Goal: Task Accomplishment & Management: Use online tool/utility

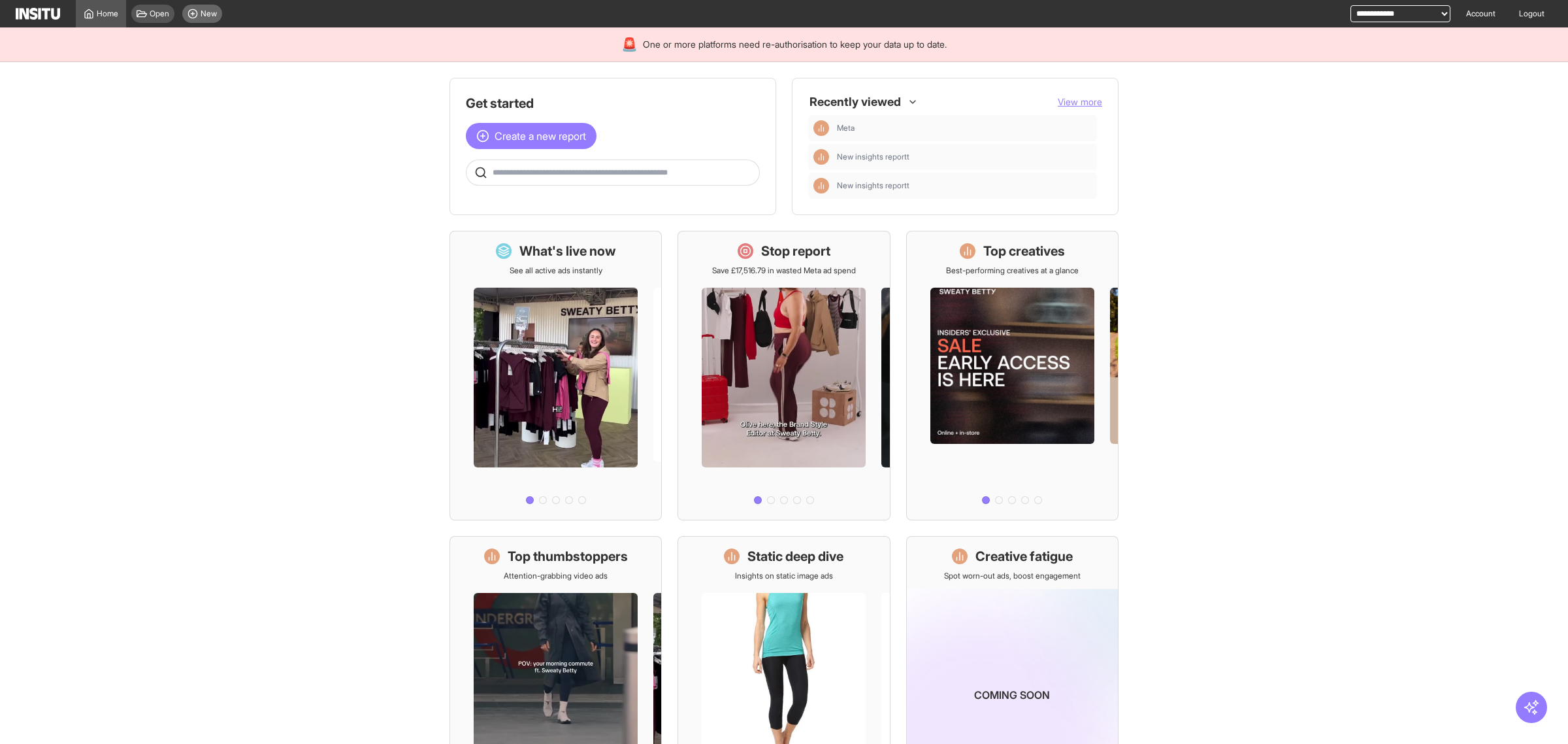
click at [195, 5] on div "New" at bounding box center [202, 14] width 40 height 18
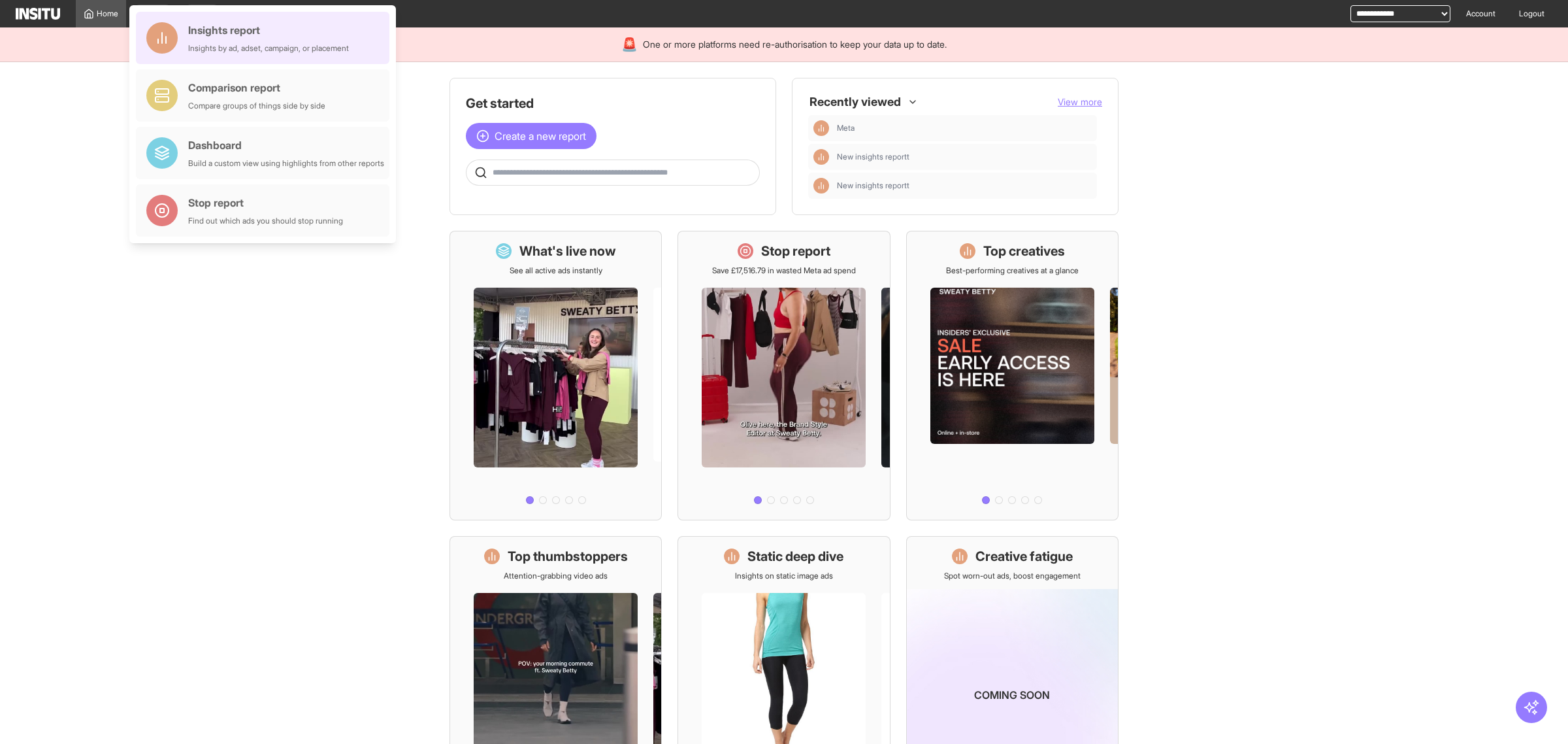
click at [223, 27] on div "Insights report" at bounding box center [269, 30] width 161 height 16
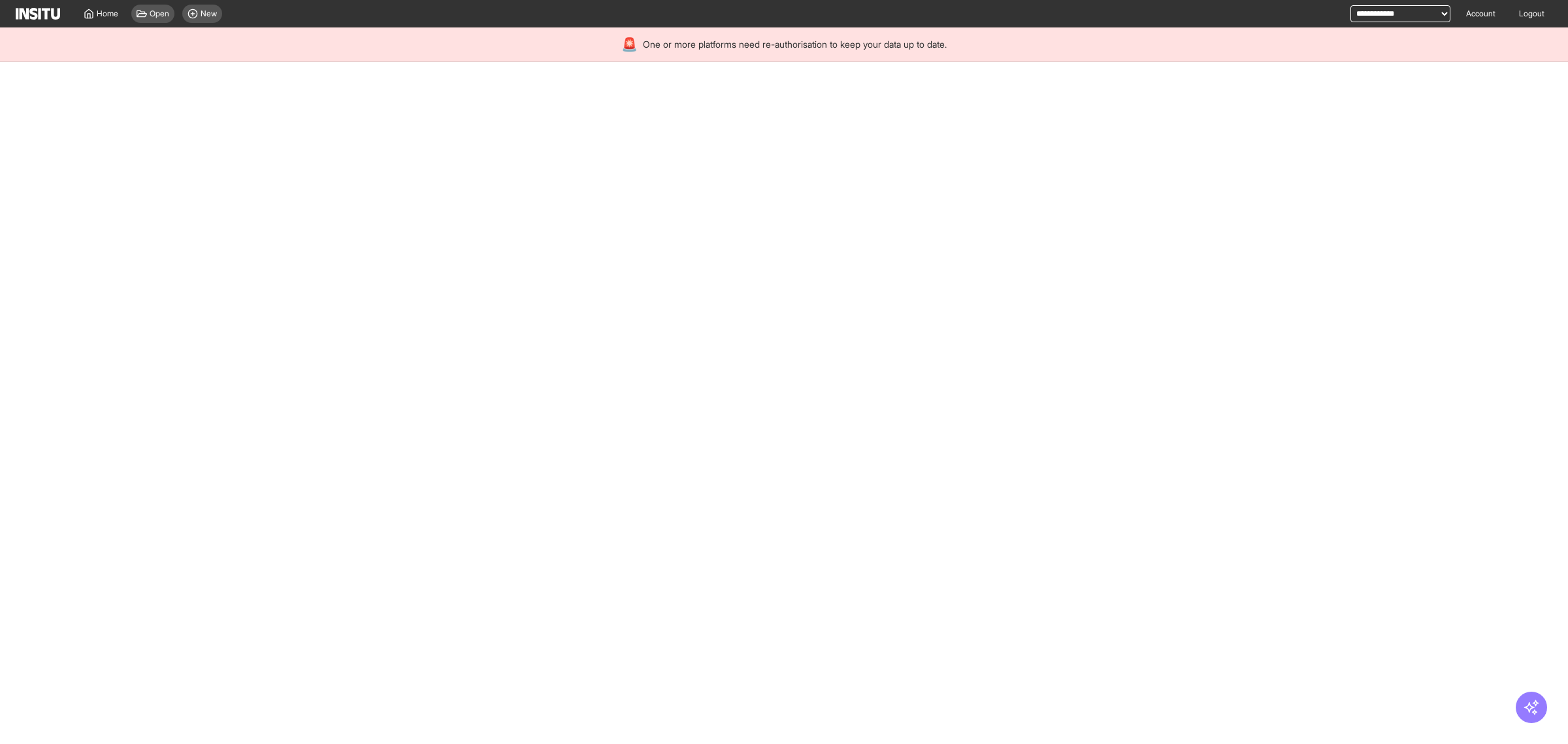
select select "**"
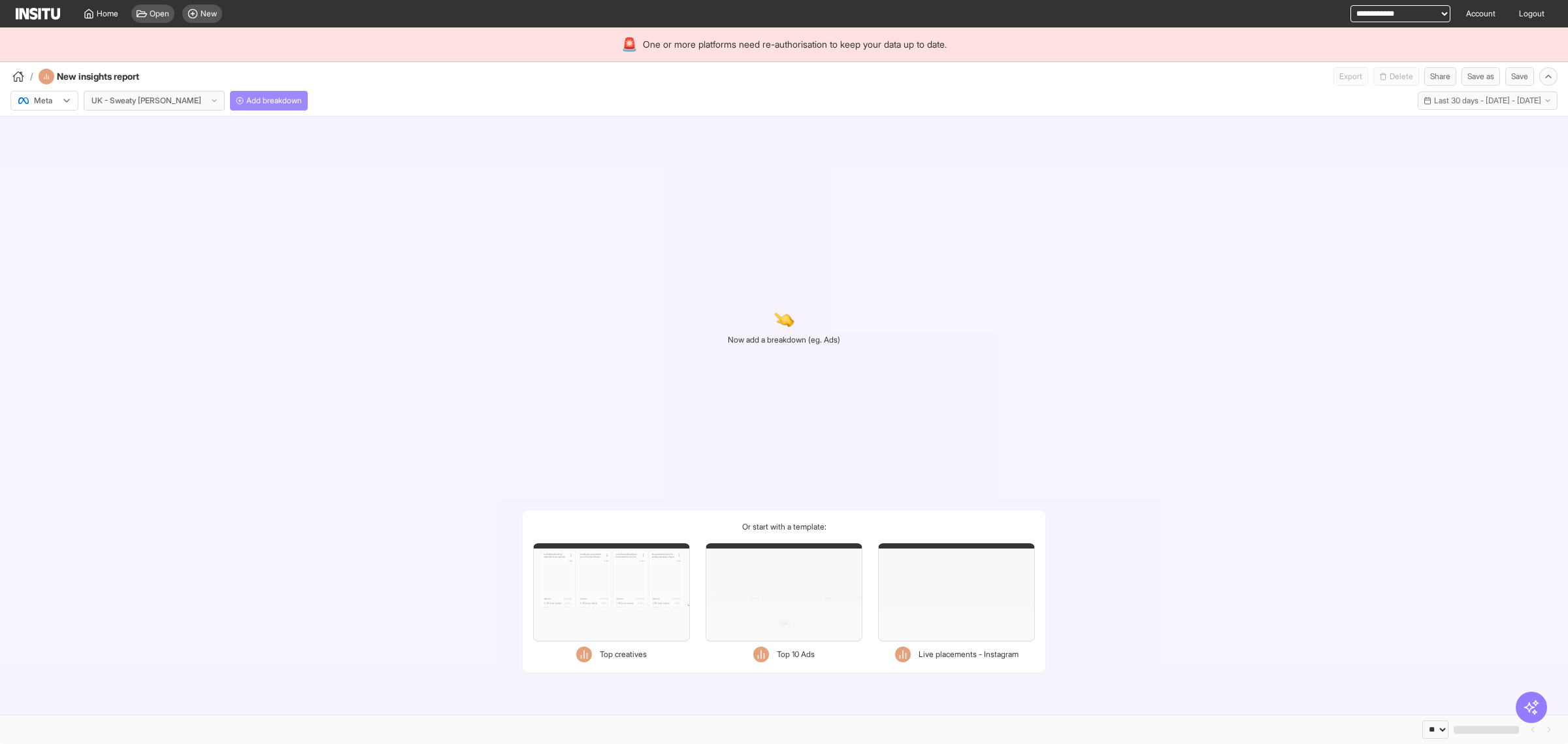
click at [246, 99] on span "Add breakdown" at bounding box center [274, 100] width 55 height 10
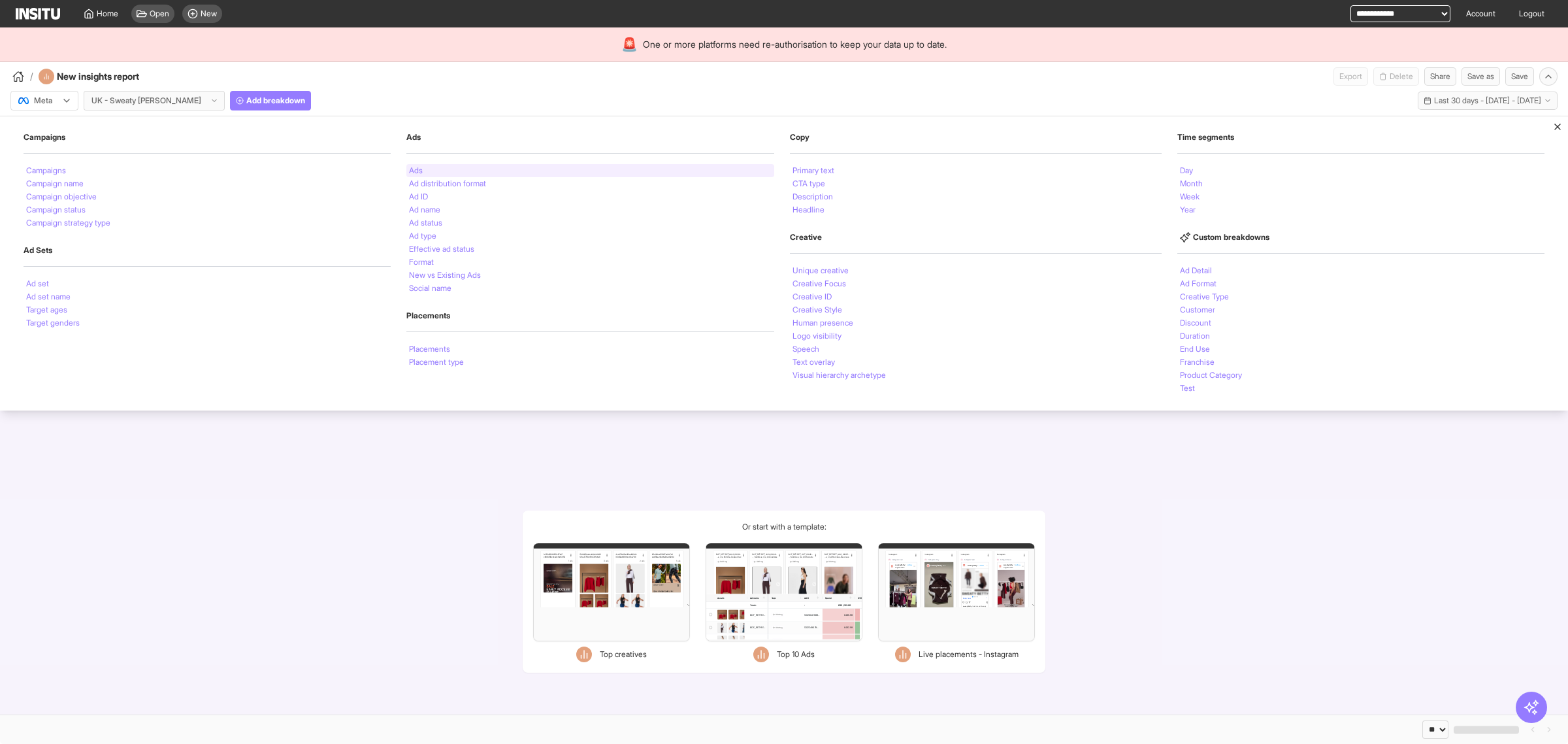
click at [482, 171] on div "Ads" at bounding box center [590, 170] width 367 height 13
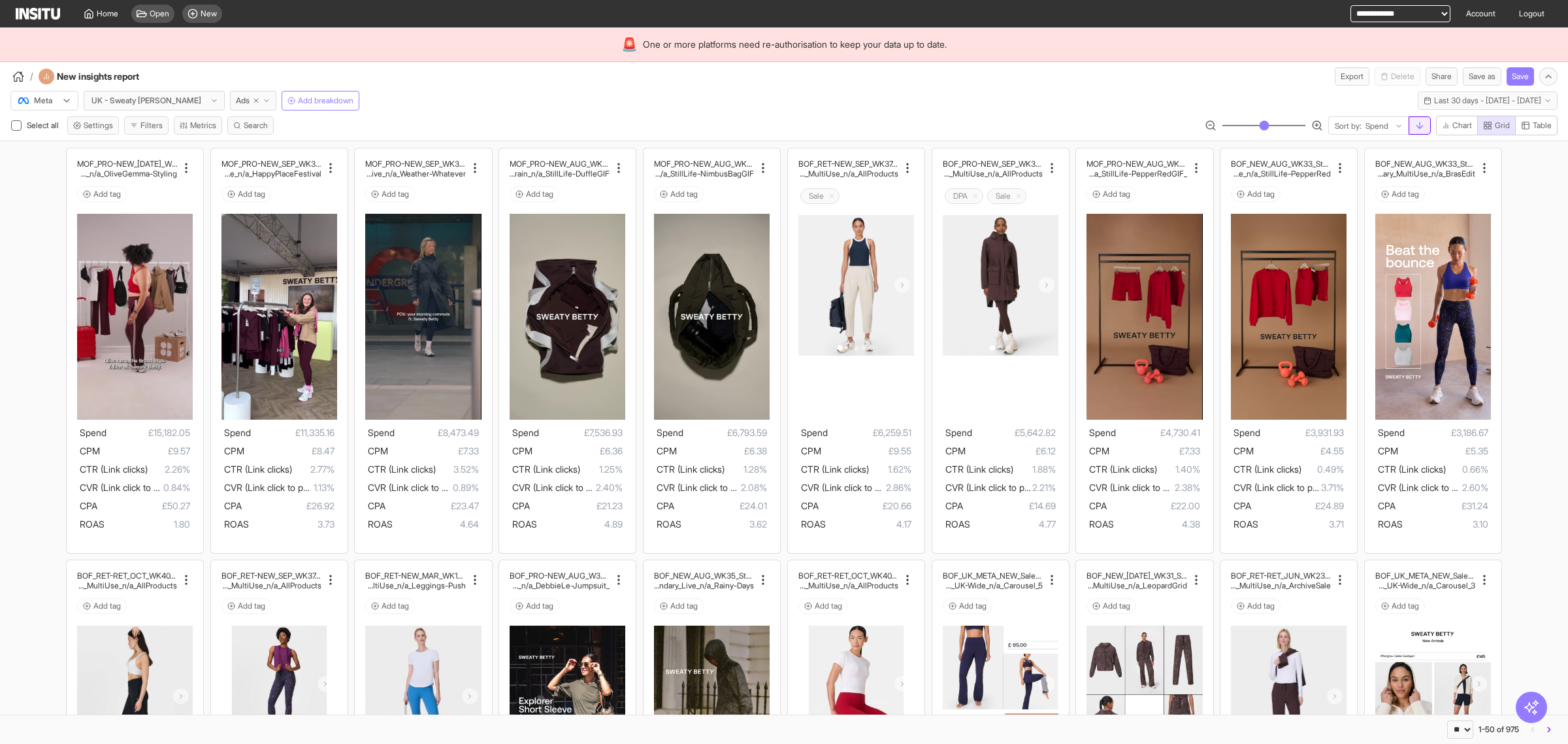
click at [1418, 126] on icon "button" at bounding box center [1420, 125] width 10 height 10
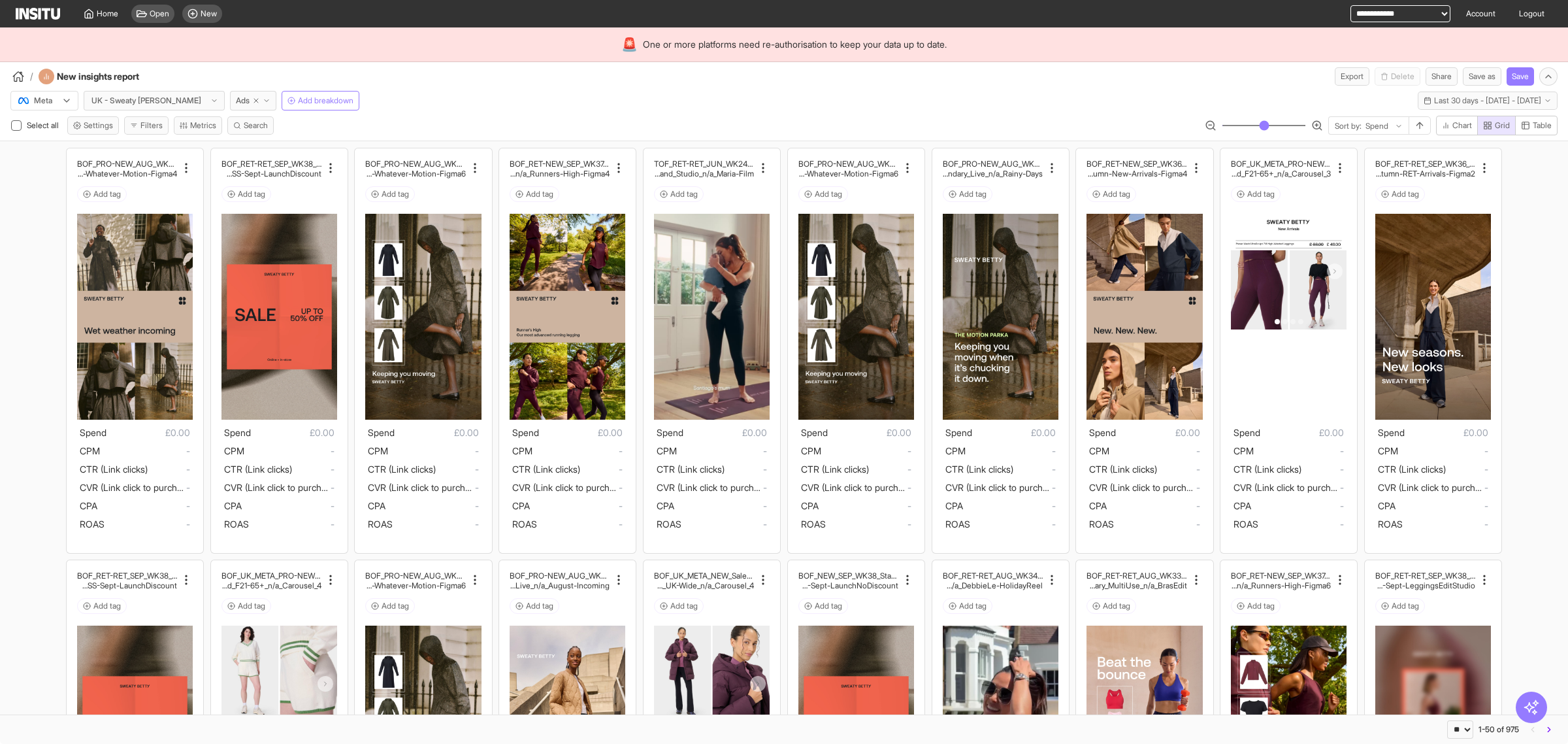
click at [1017, 77] on div "/ New insights report Export Delete Share Save as Save" at bounding box center [784, 74] width 1568 height 24
click at [1098, 67] on div "/ New insights report Export Delete Share Save as Save" at bounding box center [784, 74] width 1568 height 24
click at [1098, 68] on div "/ New insights report Export Delete Share Save as Save" at bounding box center [784, 74] width 1568 height 24
